Goal: Ask a question: Seek information or help from site administrators or community

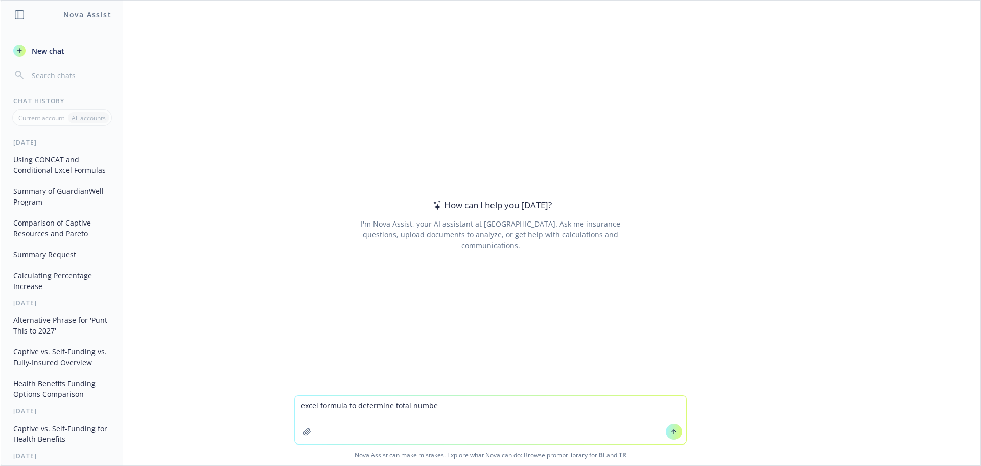
type textarea "excel formula to determine total number"
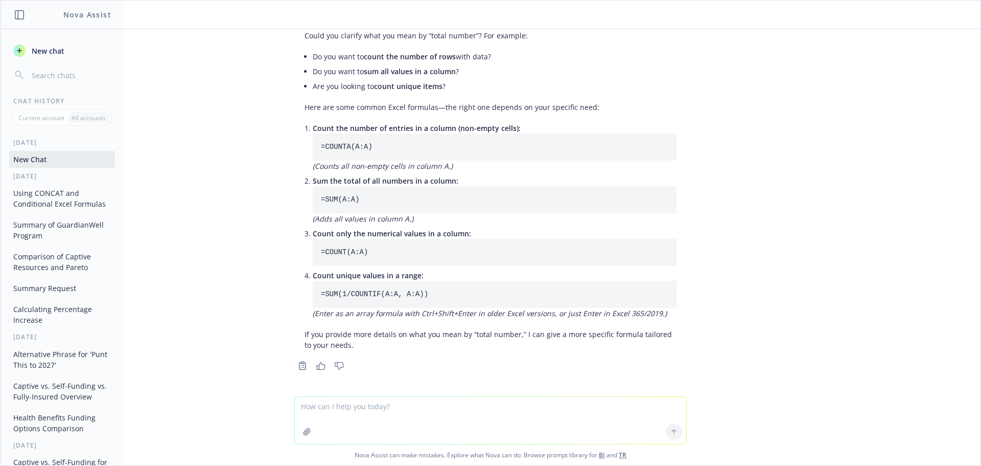
scroll to position [43, 0]
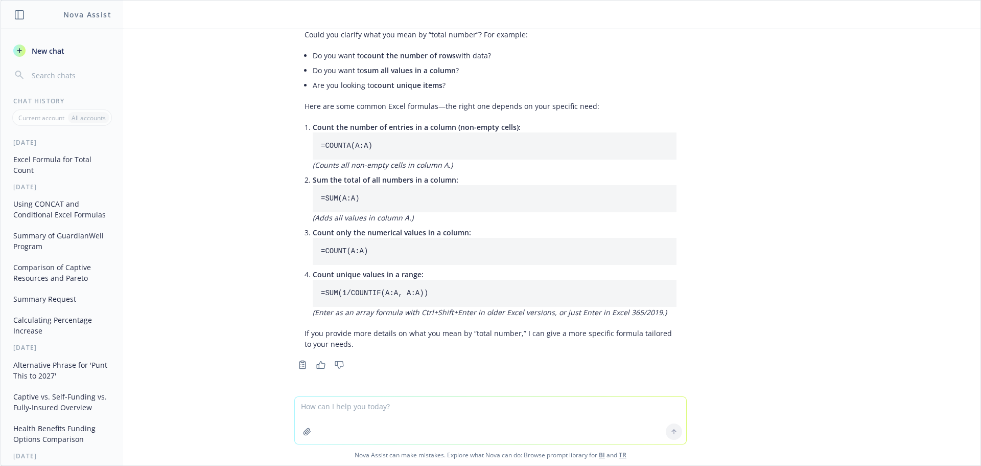
click at [345, 413] on textarea at bounding box center [490, 420] width 391 height 47
